Goal: Task Accomplishment & Management: Manage account settings

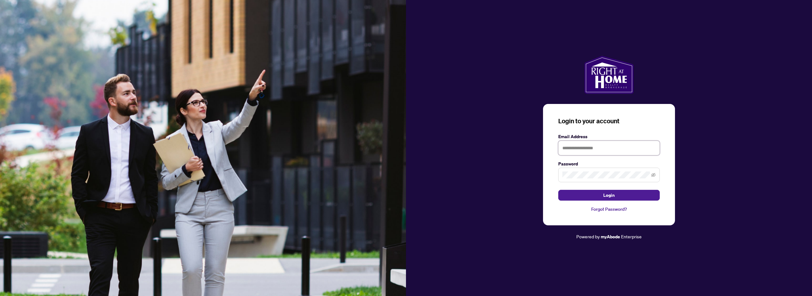
click at [591, 148] on input "text" at bounding box center [609, 148] width 102 height 15
click at [587, 149] on input "text" at bounding box center [609, 148] width 102 height 15
click at [602, 149] on input "text" at bounding box center [609, 148] width 102 height 15
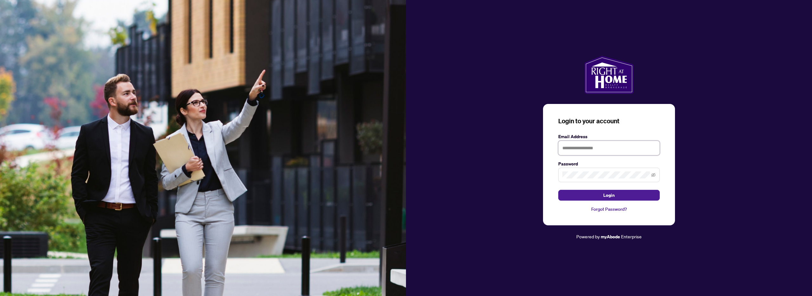
click at [602, 149] on input "text" at bounding box center [609, 148] width 102 height 15
click at [604, 147] on input "text" at bounding box center [609, 148] width 102 height 15
type input "*"
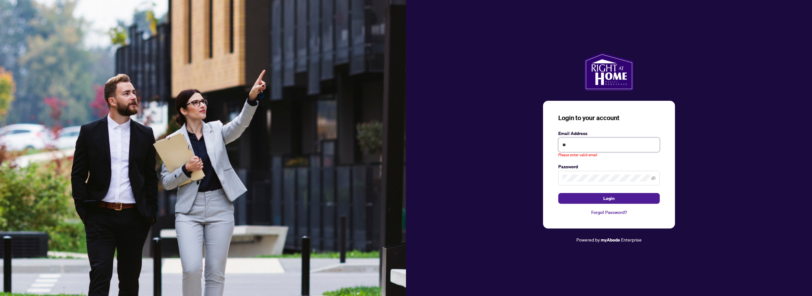
type input "*"
paste input "**********"
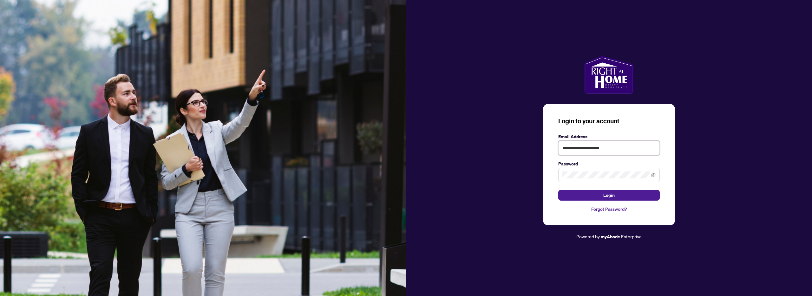
type input "**********"
click at [654, 176] on icon "eye-invisible" at bounding box center [653, 175] width 1 height 1
click at [605, 197] on span "Login" at bounding box center [609, 195] width 11 height 10
